Goal: Transaction & Acquisition: Purchase product/service

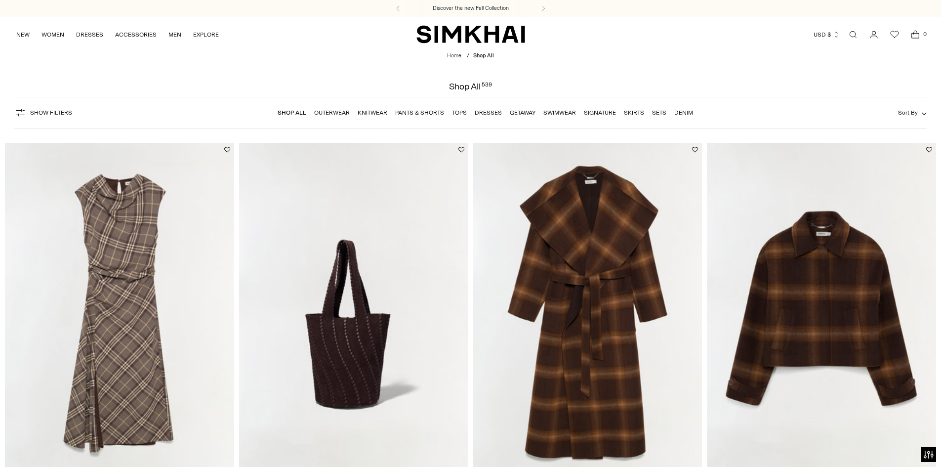
click at [489, 109] on link "Dresses" at bounding box center [488, 112] width 27 height 7
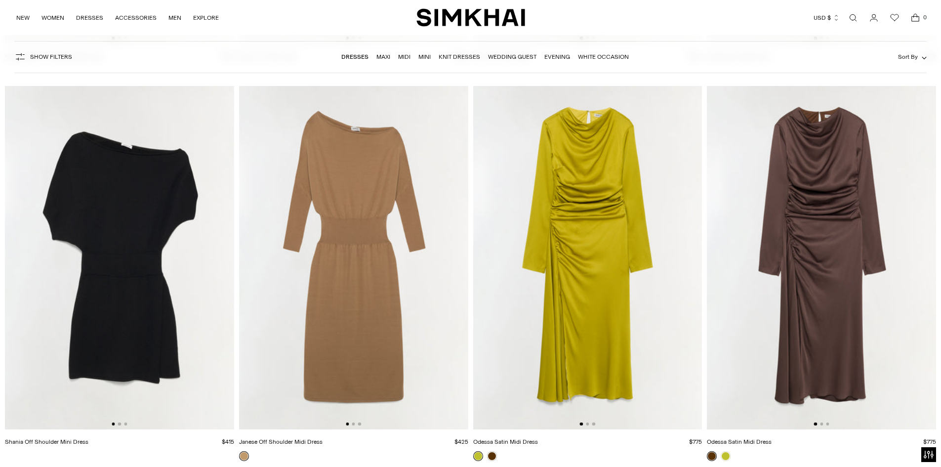
scroll to position [3260, 0]
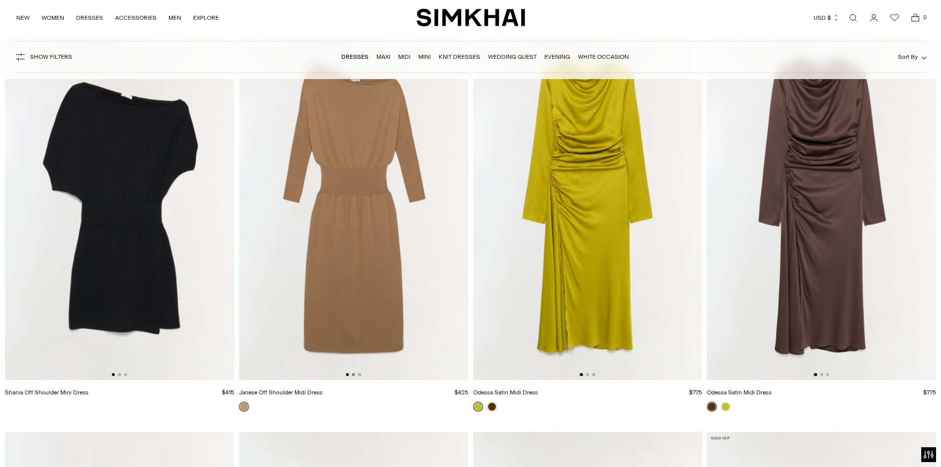
click at [354, 375] on button "Go to slide 2" at bounding box center [353, 374] width 3 height 3
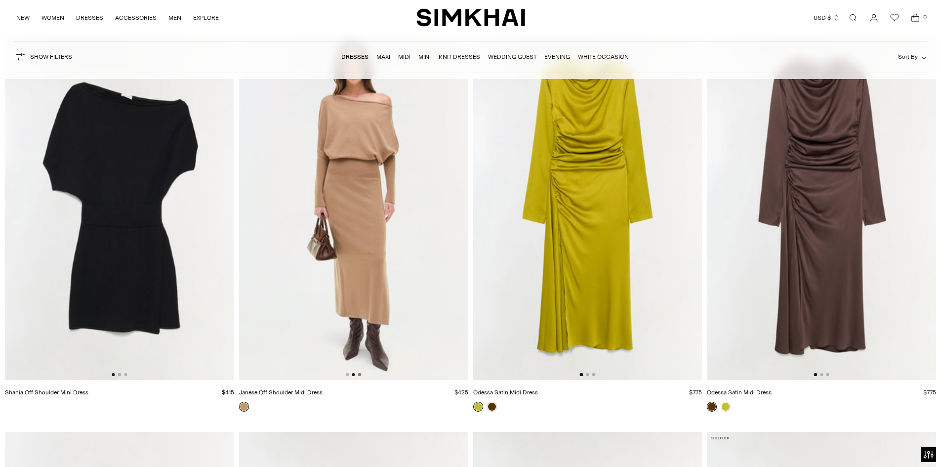
click at [358, 374] on button "Go to slide 3" at bounding box center [359, 374] width 3 height 3
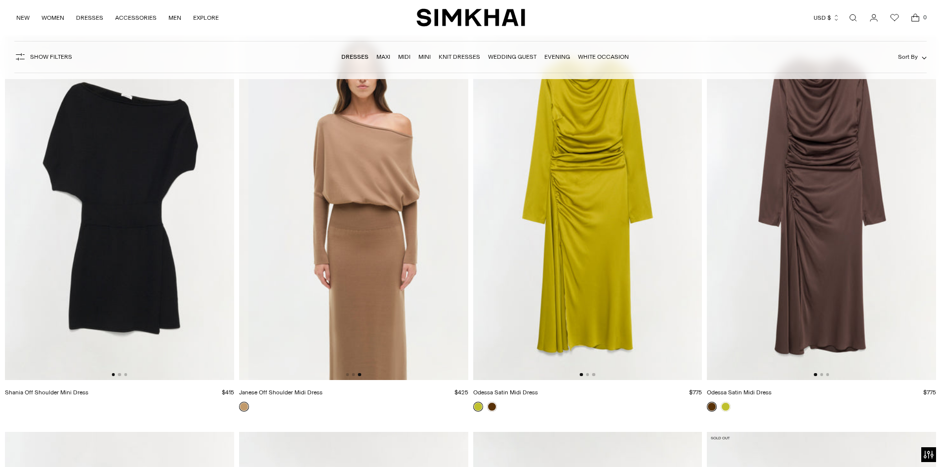
scroll to position [0, 458]
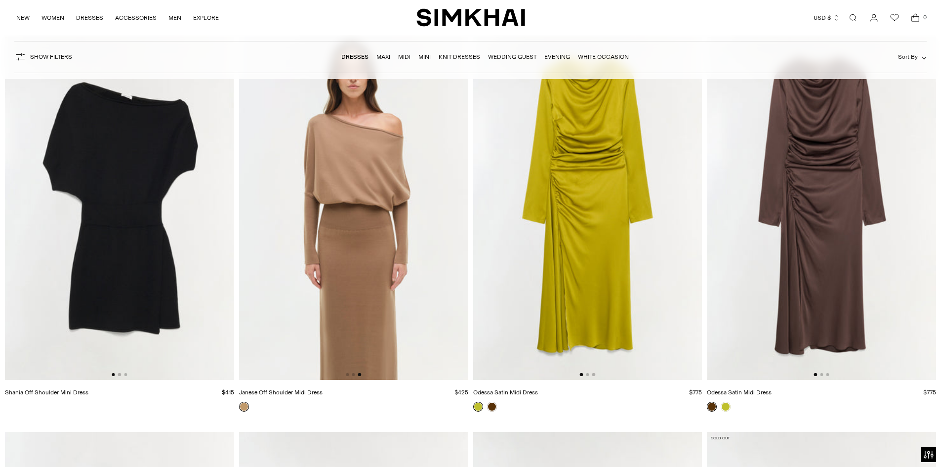
click at [355, 376] on div at bounding box center [353, 374] width 15 height 3
click at [353, 376] on button "Go to slide 2" at bounding box center [353, 374] width 3 height 3
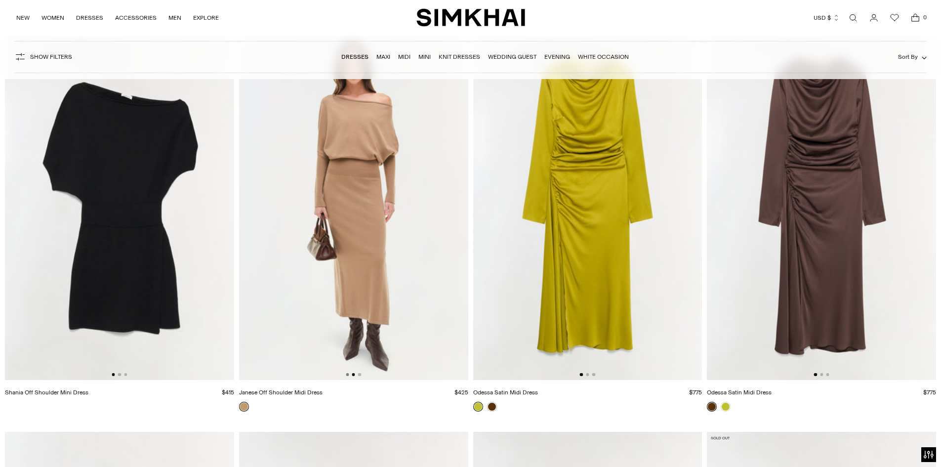
click at [348, 374] on button "Go to slide 1" at bounding box center [347, 374] width 3 height 3
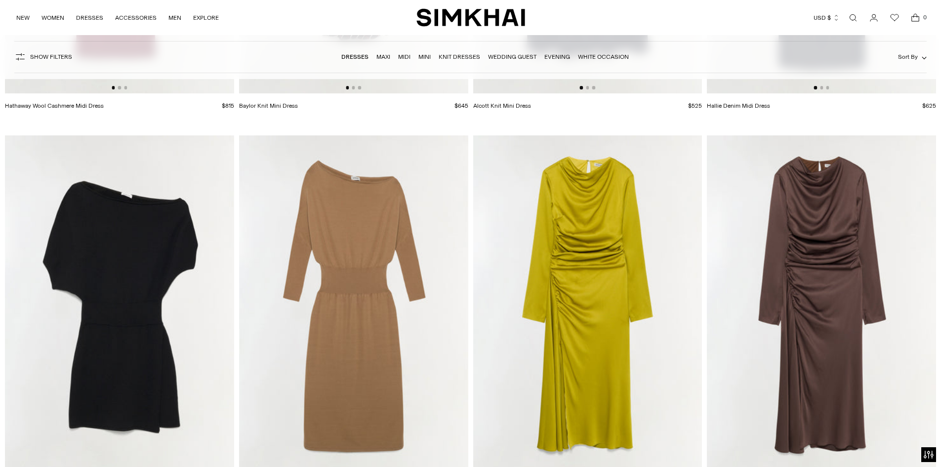
scroll to position [3260, 0]
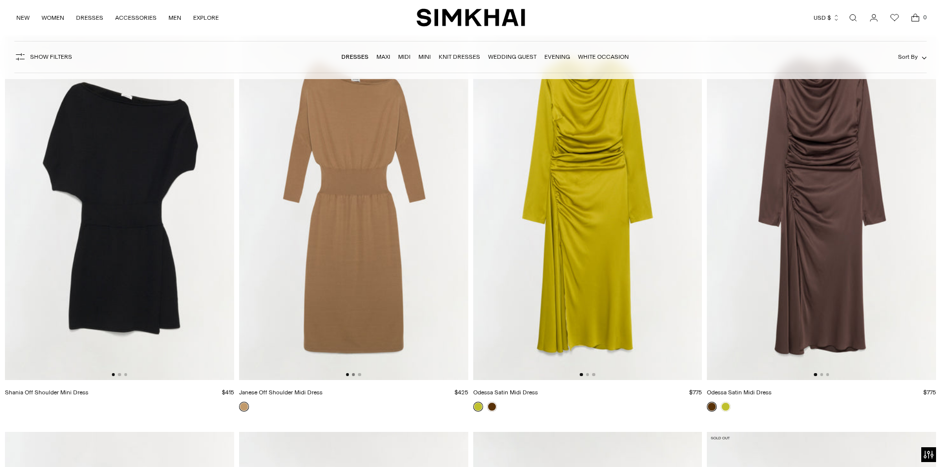
click at [353, 374] on button "Go to slide 2" at bounding box center [353, 374] width 3 height 3
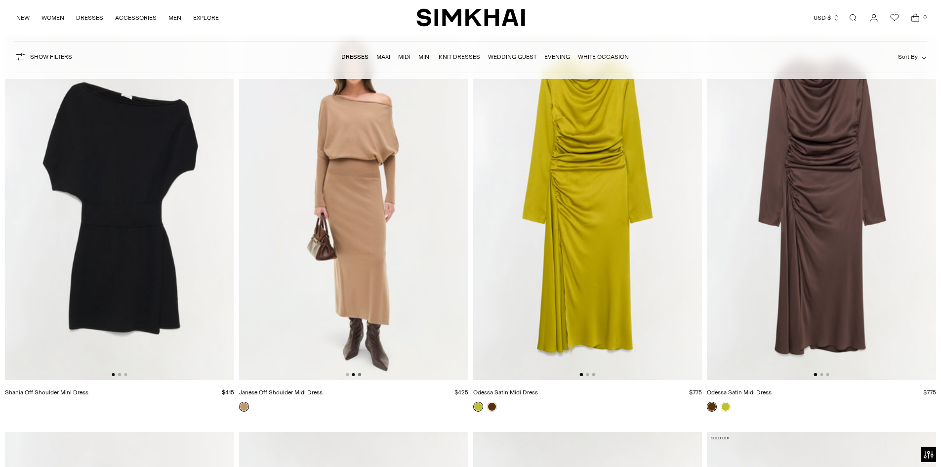
click at [359, 374] on button "Go to slide 3" at bounding box center [359, 374] width 3 height 3
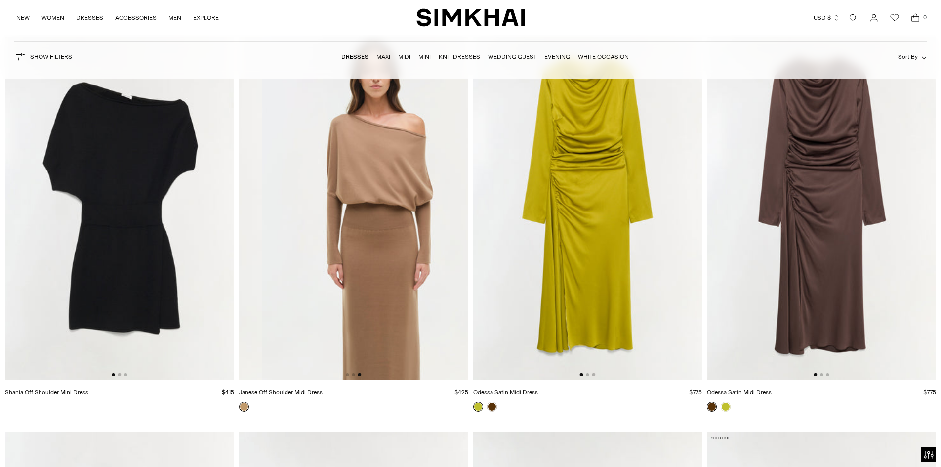
scroll to position [0, 458]
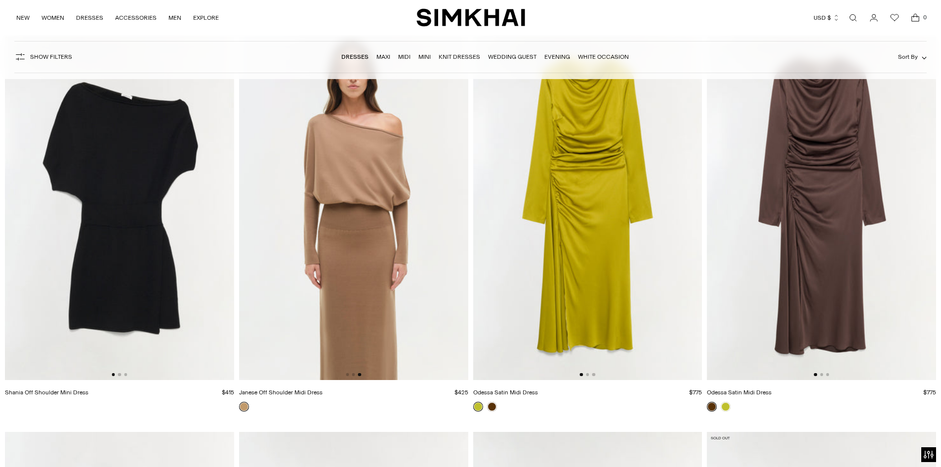
click at [118, 376] on div at bounding box center [119, 374] width 15 height 3
click at [123, 373] on div at bounding box center [119, 374] width 15 height 3
click at [118, 374] on button "Go to slide 2" at bounding box center [119, 374] width 3 height 3
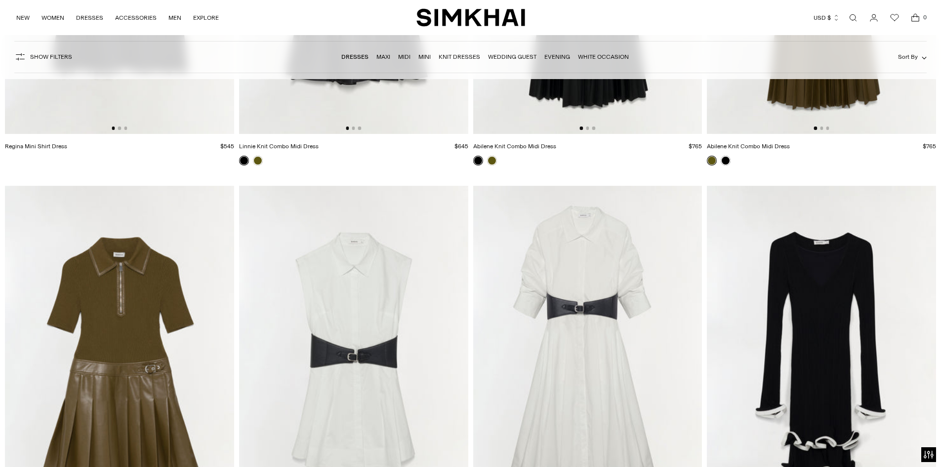
scroll to position [4396, 0]
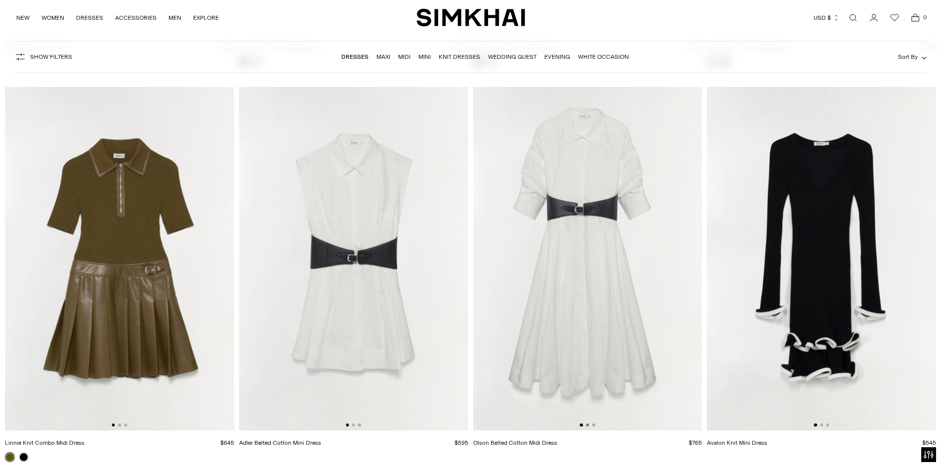
click at [587, 425] on button "Go to slide 2" at bounding box center [587, 424] width 3 height 3
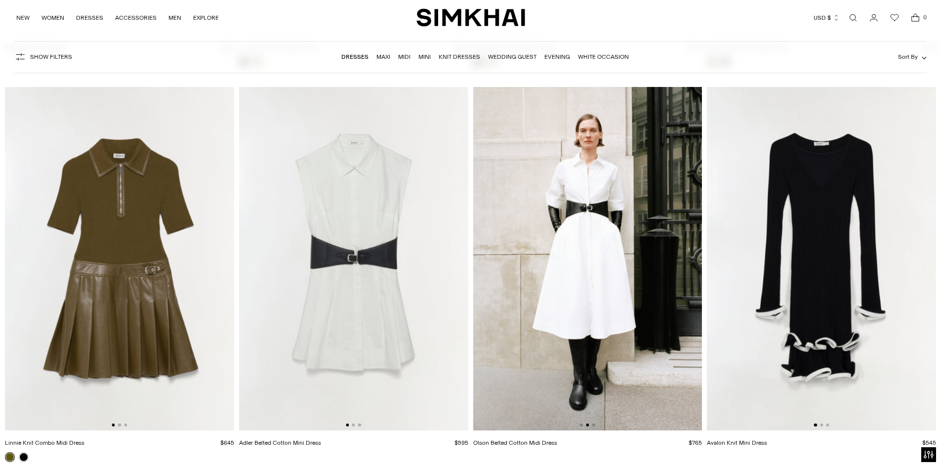
click at [592, 426] on div at bounding box center [587, 424] width 15 height 3
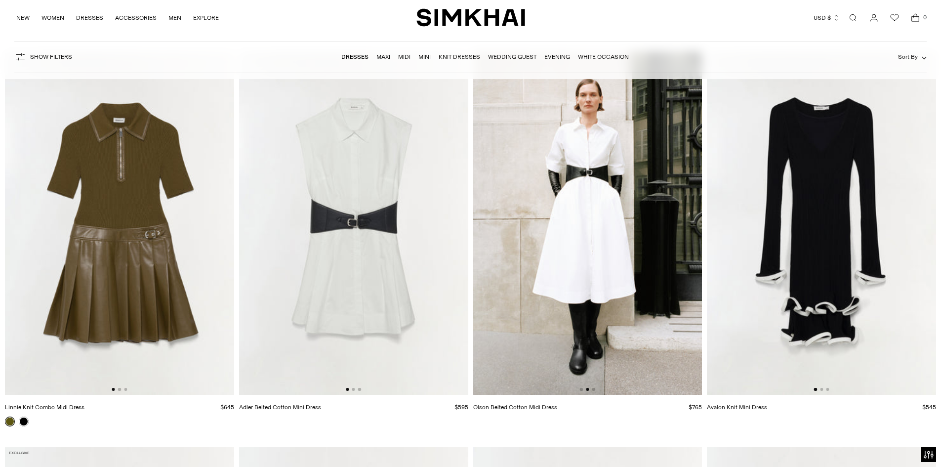
scroll to position [4446, 0]
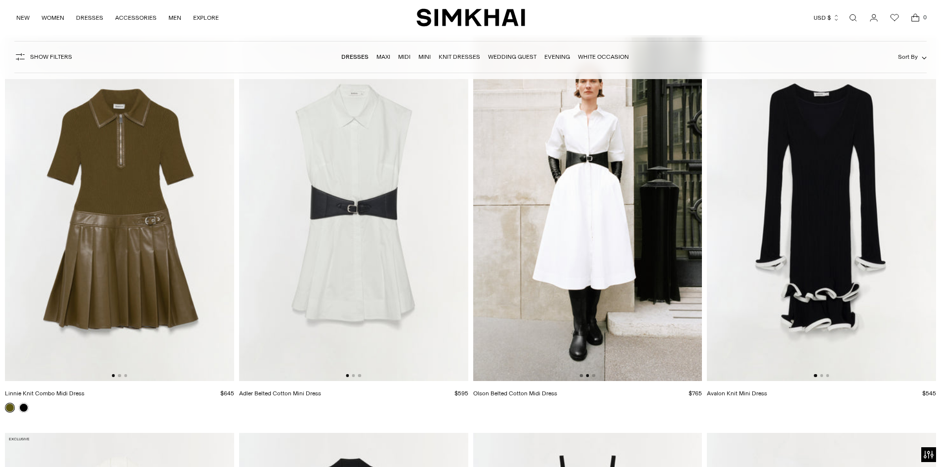
click at [581, 375] on button "Go to slide 1" at bounding box center [581, 375] width 3 height 3
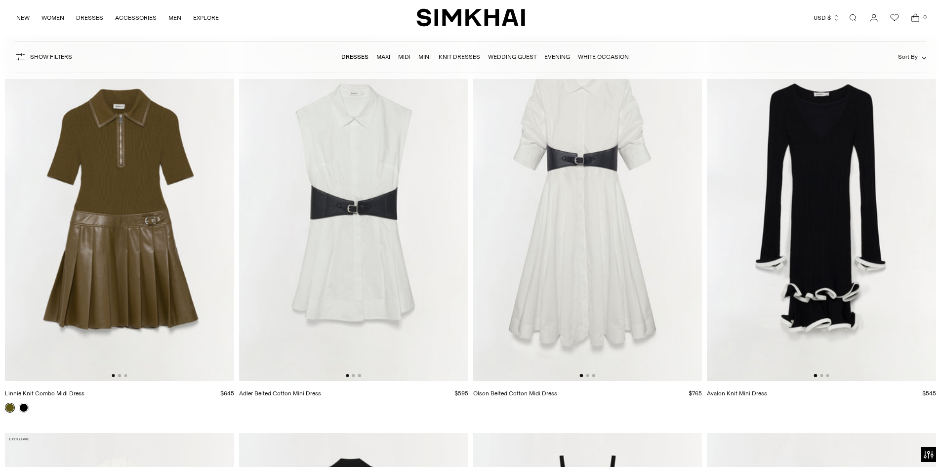
click at [587, 377] on div at bounding box center [587, 375] width 15 height 3
click at [593, 375] on button "Go to slide 3" at bounding box center [593, 375] width 3 height 3
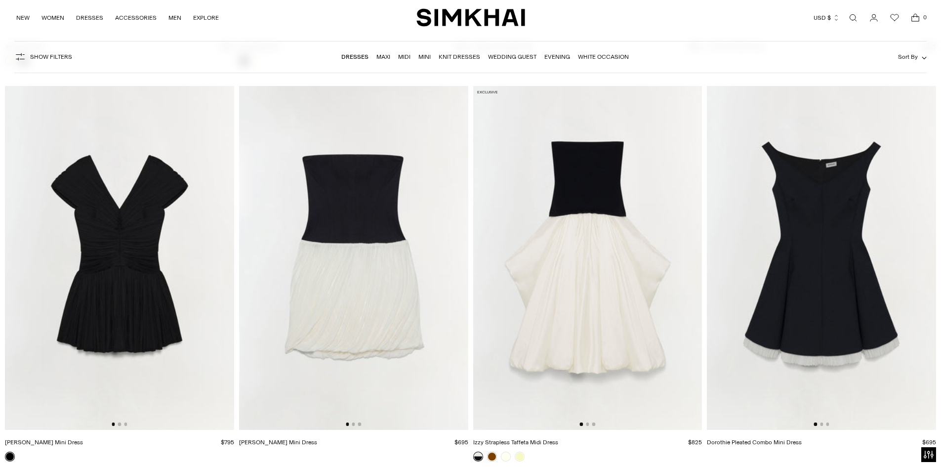
scroll to position [5286, 0]
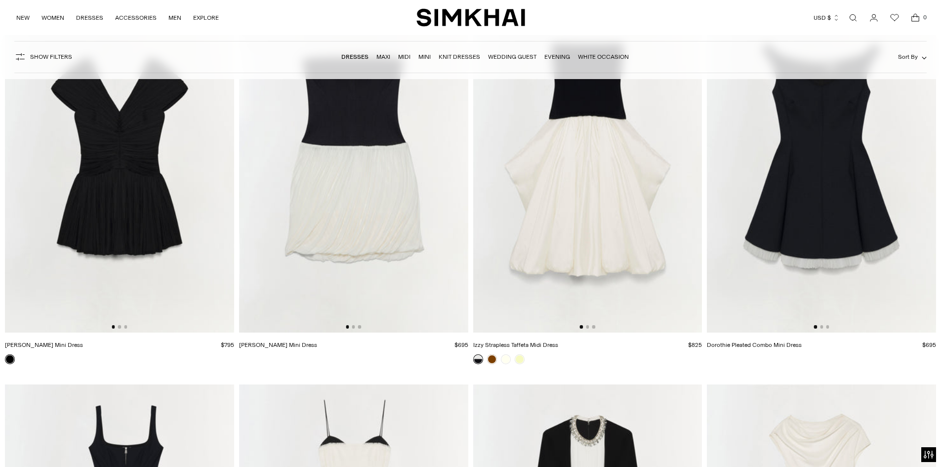
click at [117, 328] on div at bounding box center [119, 326] width 15 height 3
click at [118, 328] on button "Go to slide 2" at bounding box center [119, 326] width 3 height 3
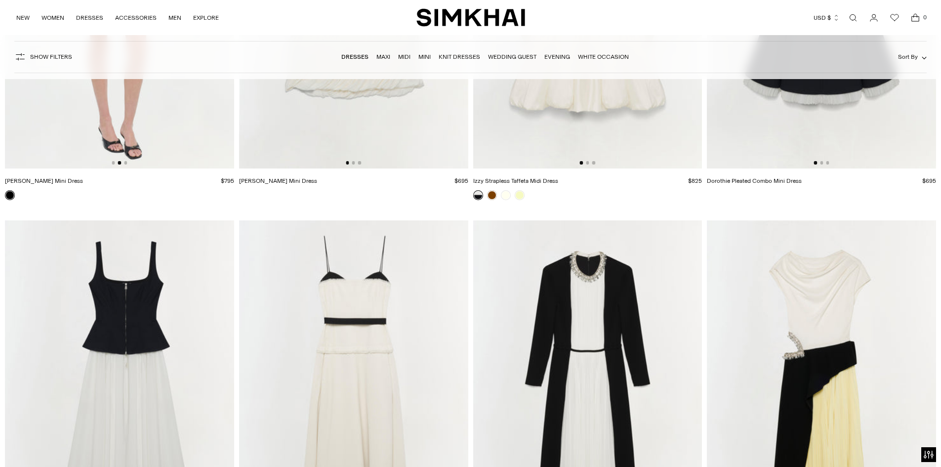
scroll to position [5631, 0]
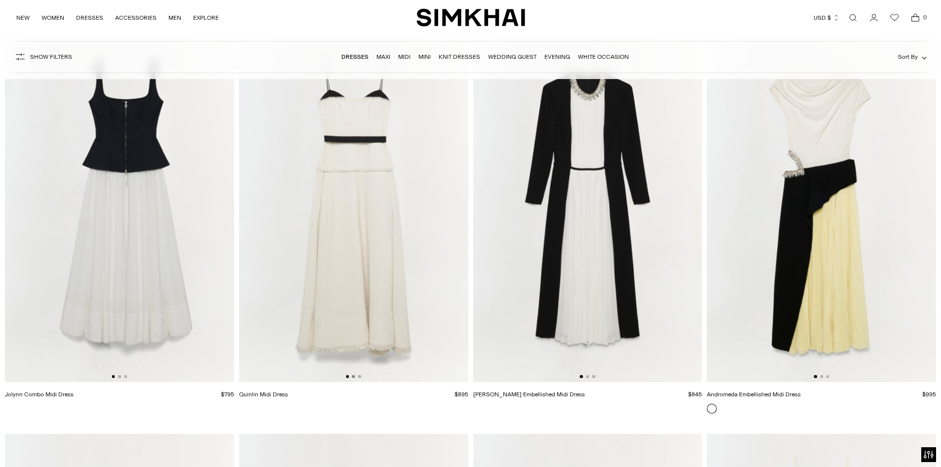
click at [354, 377] on button "Go to slide 2" at bounding box center [353, 376] width 3 height 3
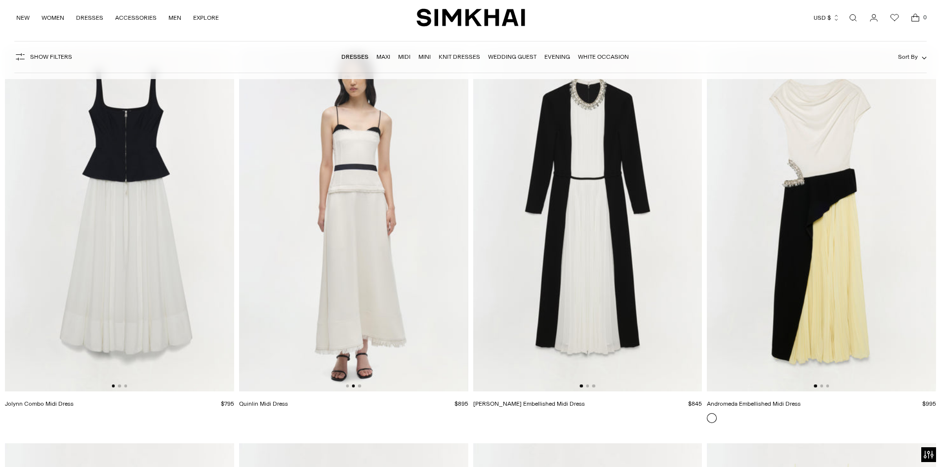
scroll to position [5582, 0]
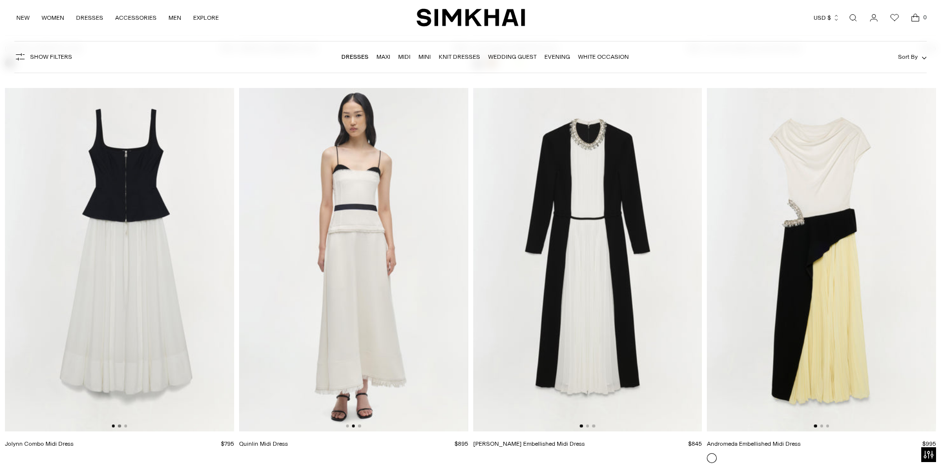
click at [118, 425] on button "Go to slide 2" at bounding box center [119, 425] width 3 height 3
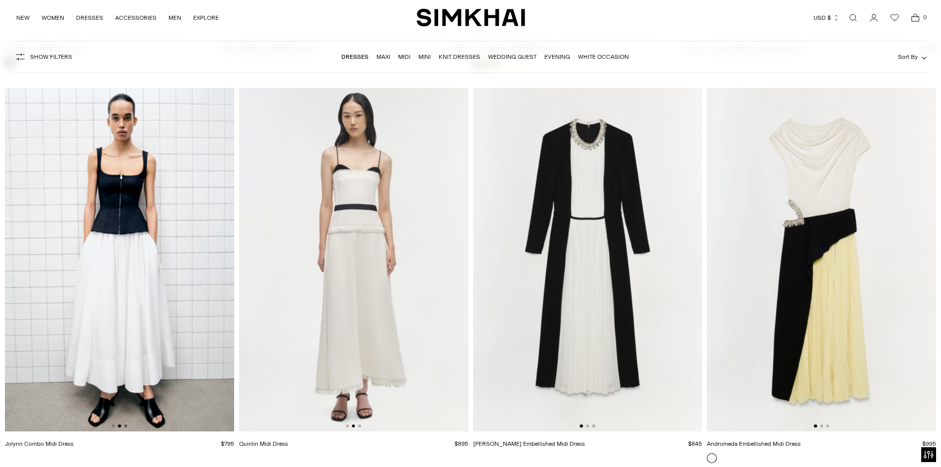
click at [125, 425] on button "Go to slide 3" at bounding box center [125, 425] width 3 height 3
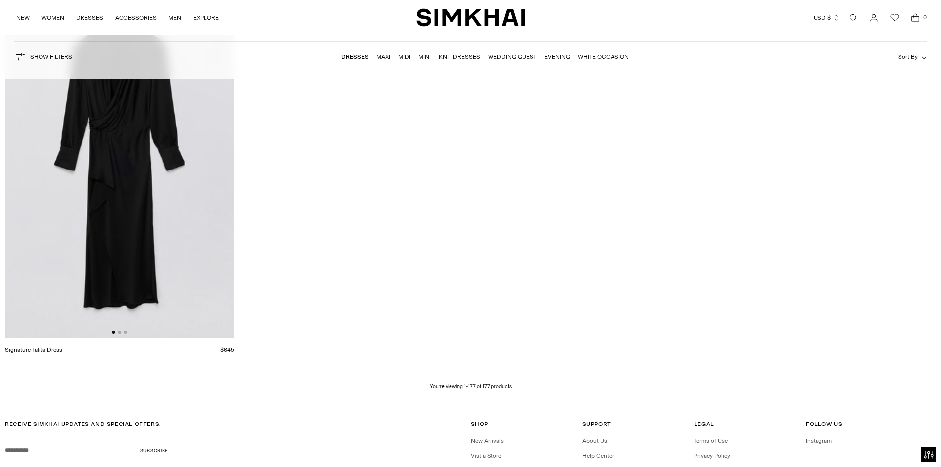
scroll to position [17537, 0]
